Goal: Task Accomplishment & Management: Complete application form

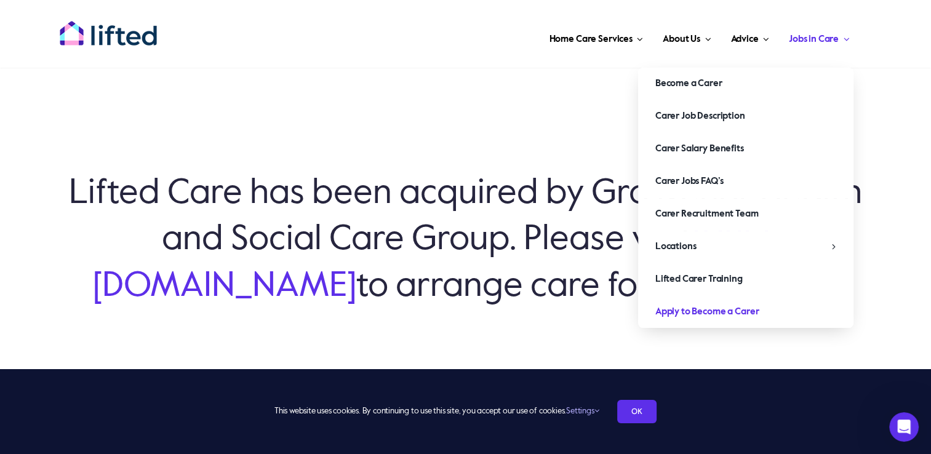
click at [696, 311] on span "Apply to Become a Carer" at bounding box center [707, 312] width 104 height 20
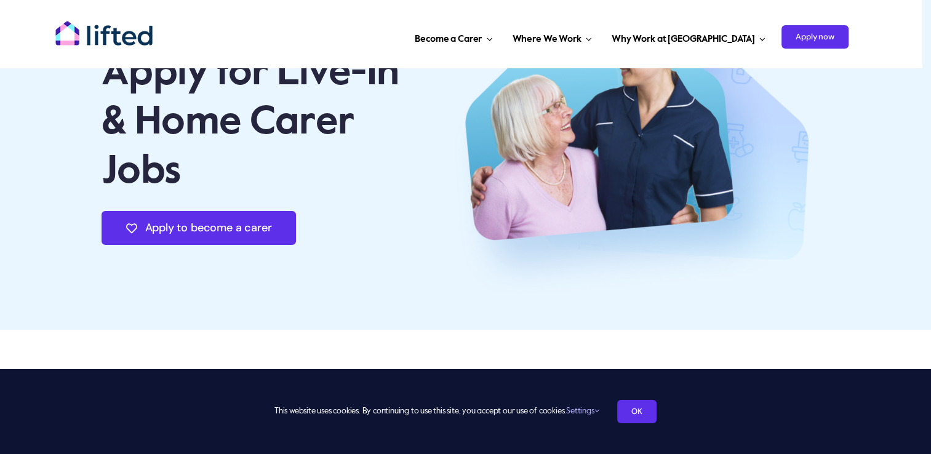
scroll to position [123, 0]
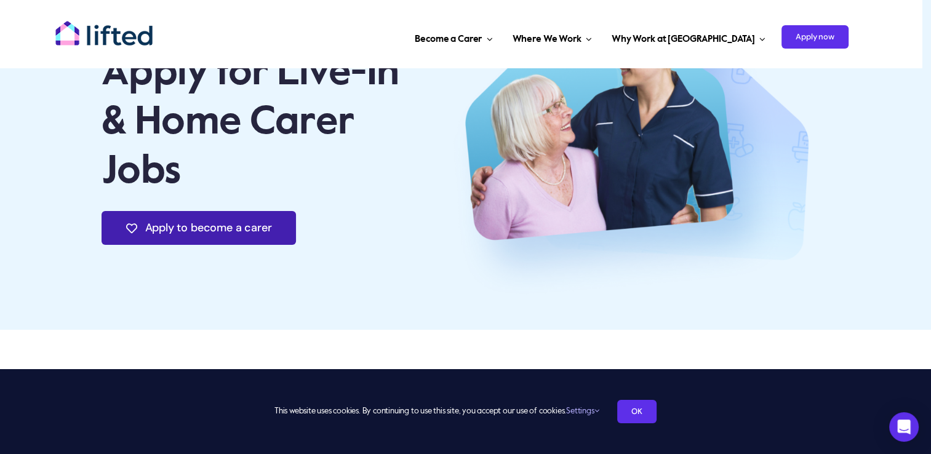
click at [220, 225] on span "Apply to become a carer" at bounding box center [208, 227] width 127 height 13
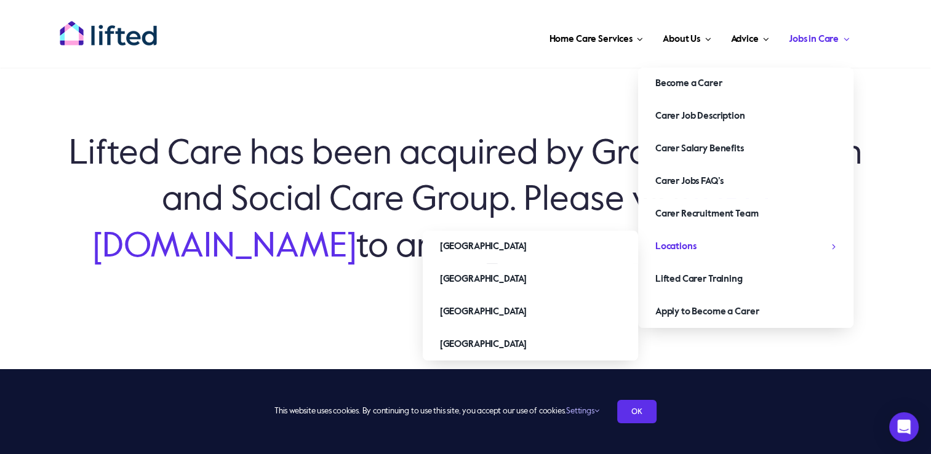
scroll to position [123, 0]
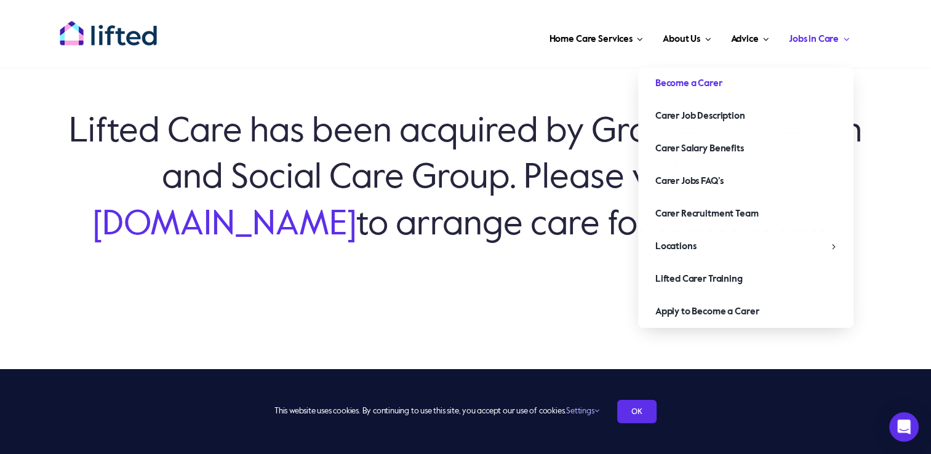
click at [694, 76] on span "Become a Carer" at bounding box center [688, 84] width 67 height 20
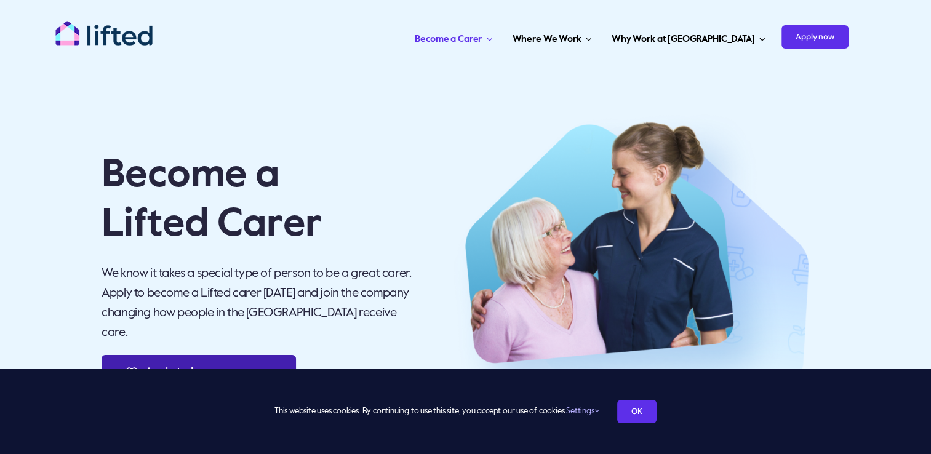
click at [196, 365] on span "Apply to become a carer" at bounding box center [208, 371] width 127 height 13
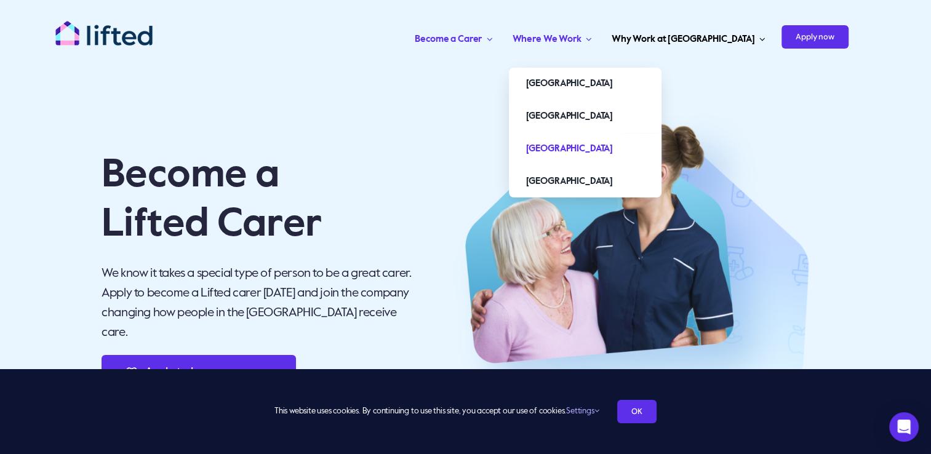
click at [613, 149] on span "[GEOGRAPHIC_DATA]" at bounding box center [569, 149] width 87 height 20
